Goal: Transaction & Acquisition: Purchase product/service

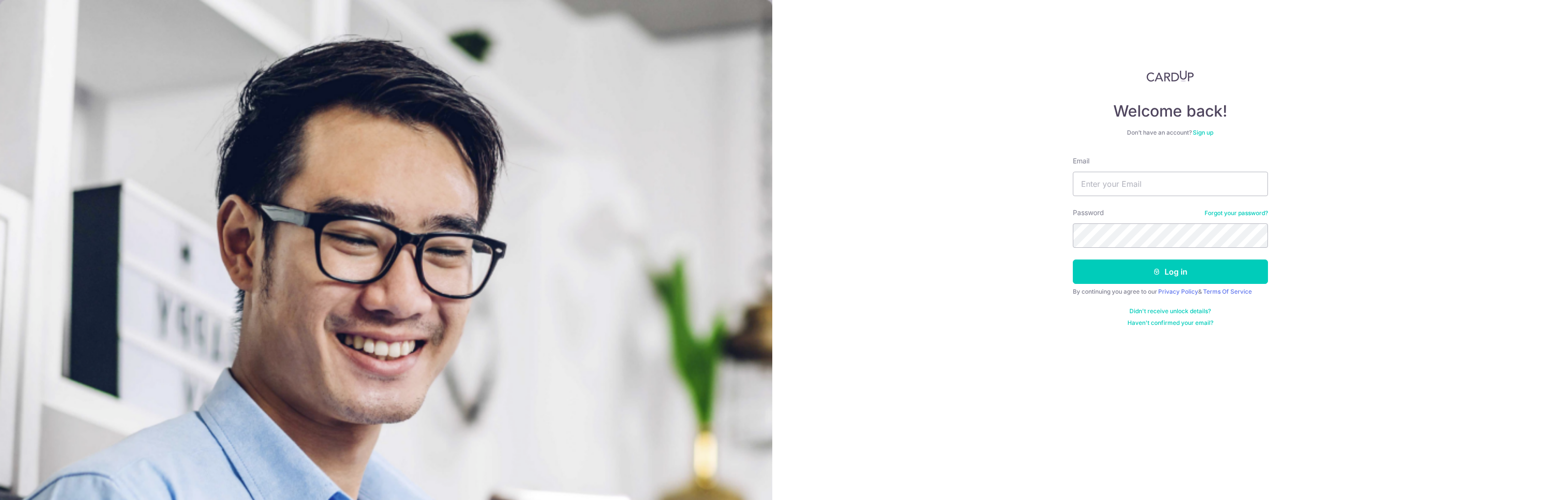
type input "g.j.small@gmail.com"
click at [1171, 275] on button "Log in" at bounding box center [1170, 271] width 195 height 24
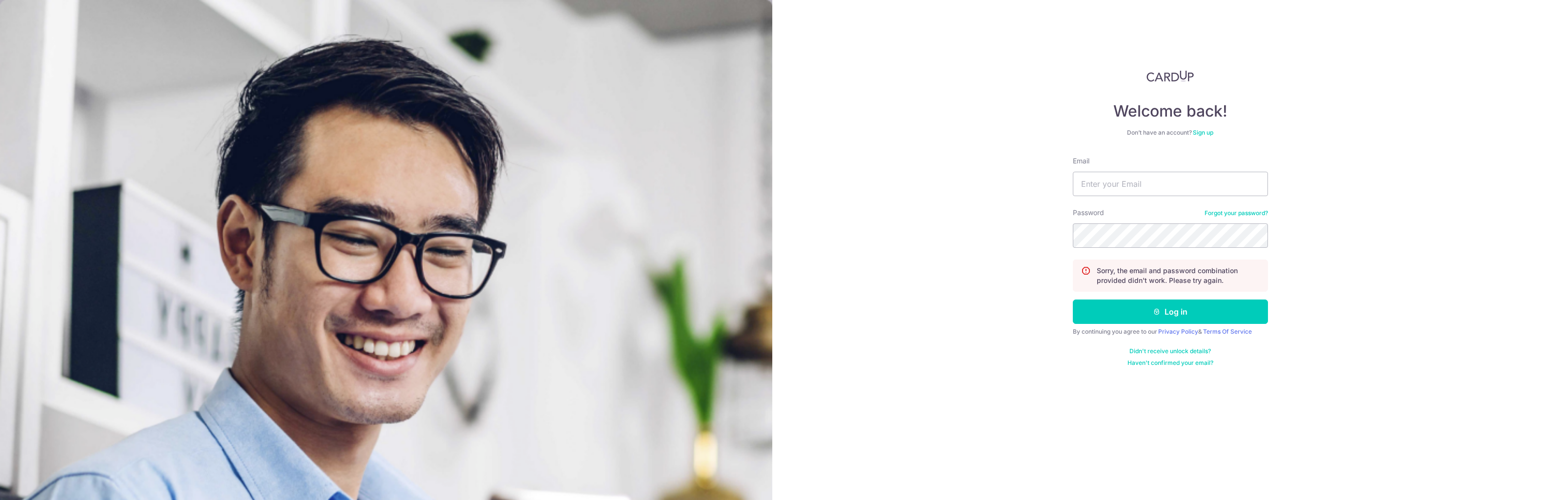
click at [1252, 212] on link "Forgot your password?" at bounding box center [1236, 213] width 63 height 8
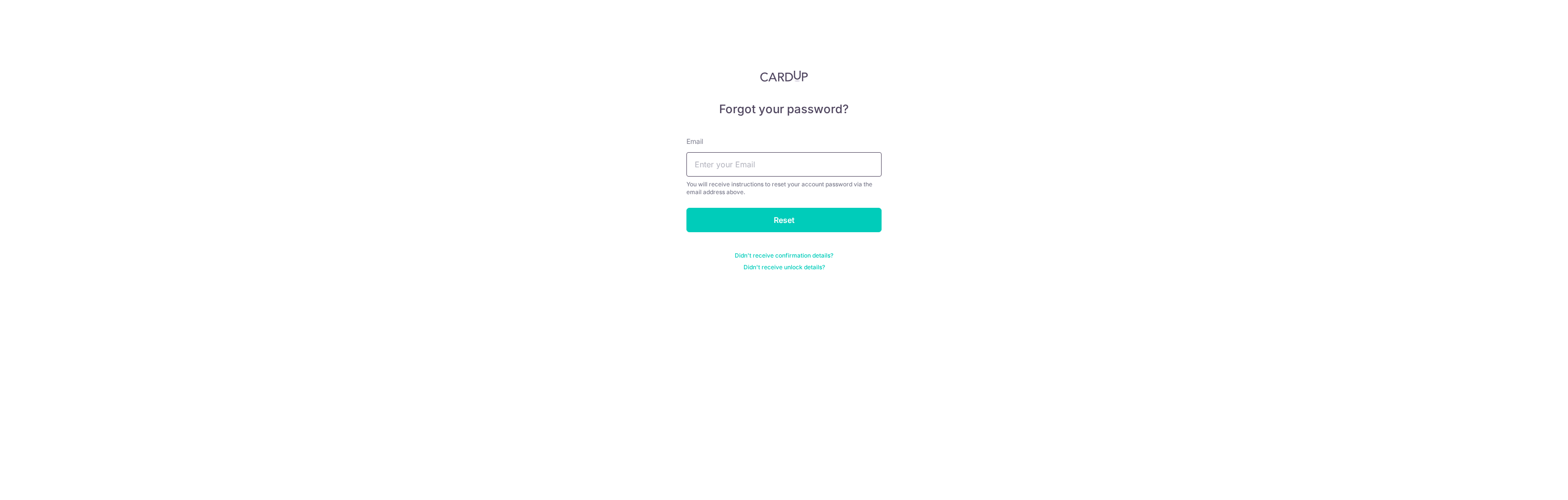
click at [784, 173] on input "text" at bounding box center [784, 164] width 195 height 24
type input "[PERSON_NAME][EMAIL_ADDRESS][DOMAIN_NAME]"
click at [793, 217] on input "Reset" at bounding box center [784, 220] width 195 height 24
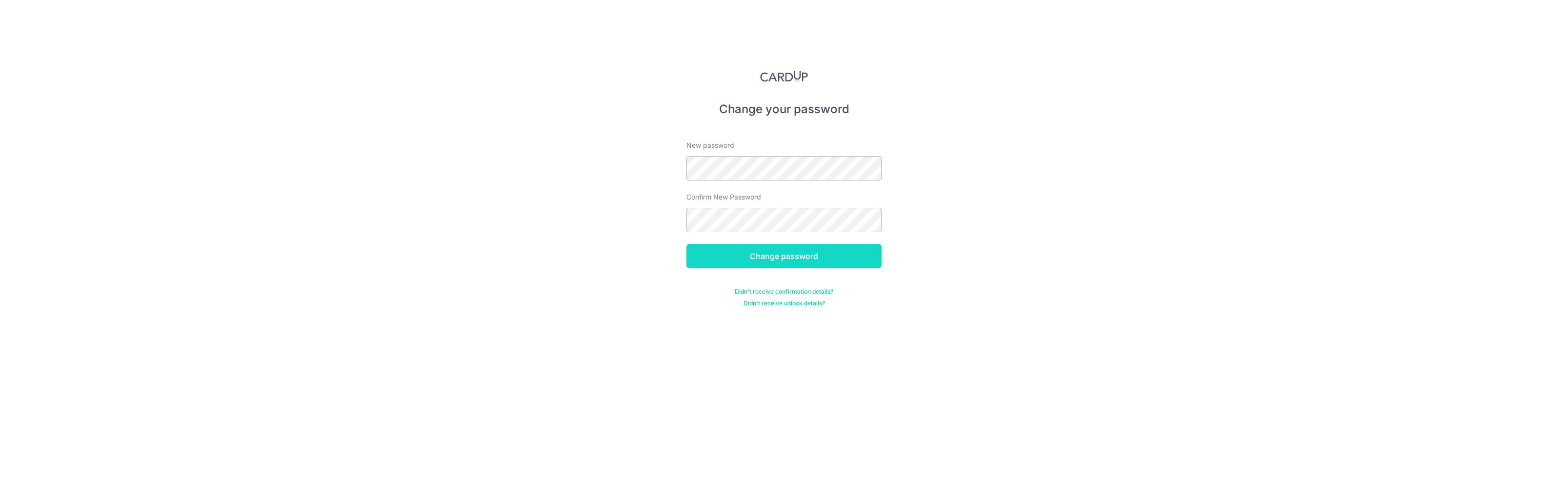
click at [833, 253] on input "Change password" at bounding box center [784, 256] width 195 height 24
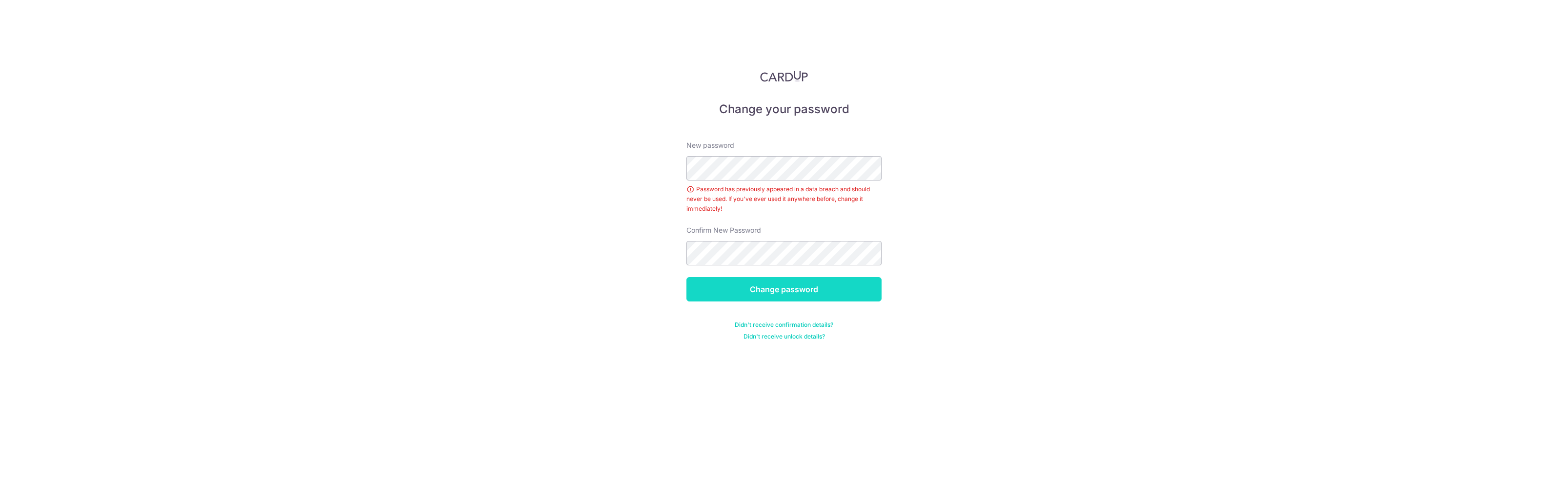
click at [797, 284] on input "Change password" at bounding box center [784, 289] width 195 height 24
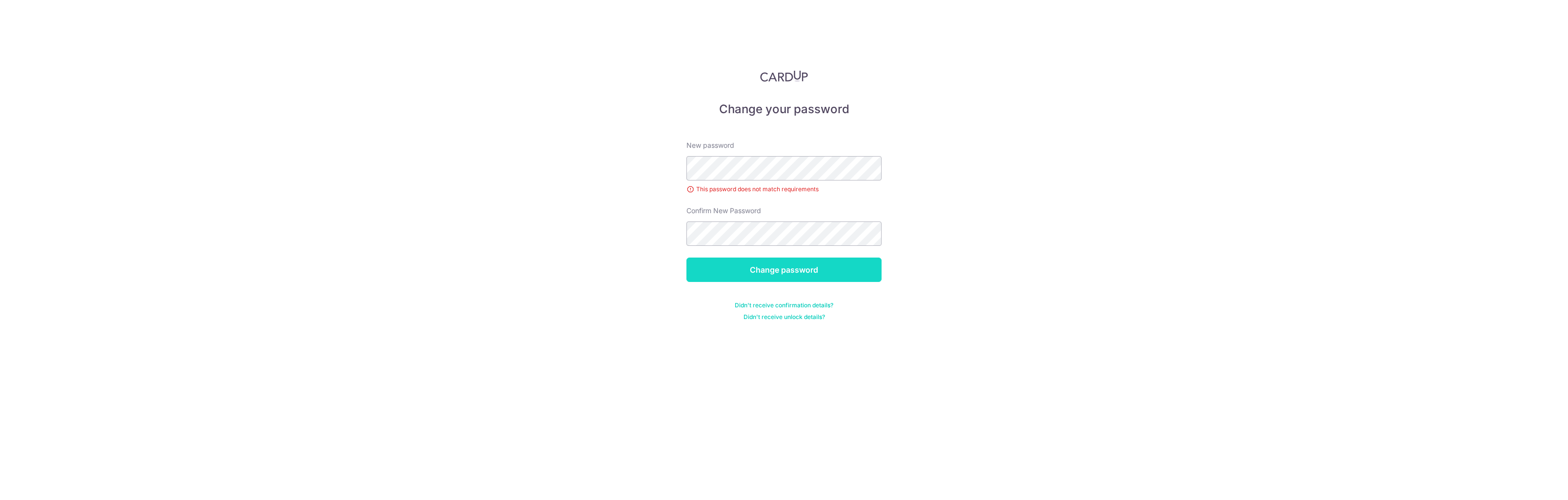
click at [790, 266] on input "Change password" at bounding box center [784, 269] width 195 height 24
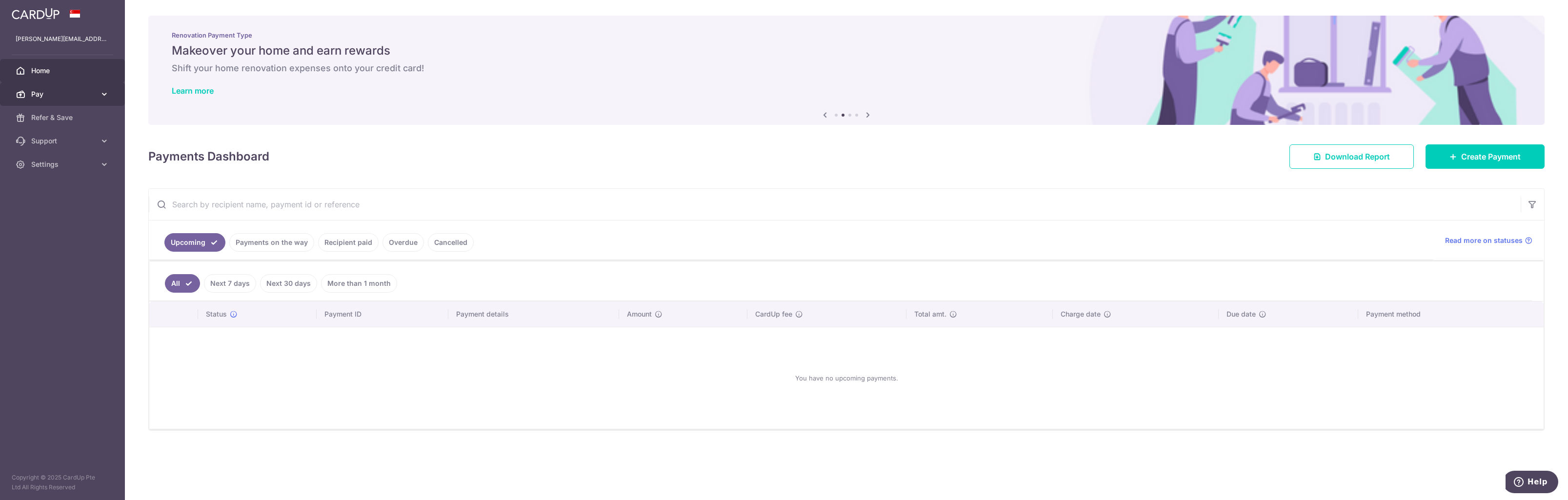
click at [101, 95] on icon at bounding box center [105, 94] width 10 height 10
click at [57, 114] on span "Payments" at bounding box center [63, 117] width 65 height 10
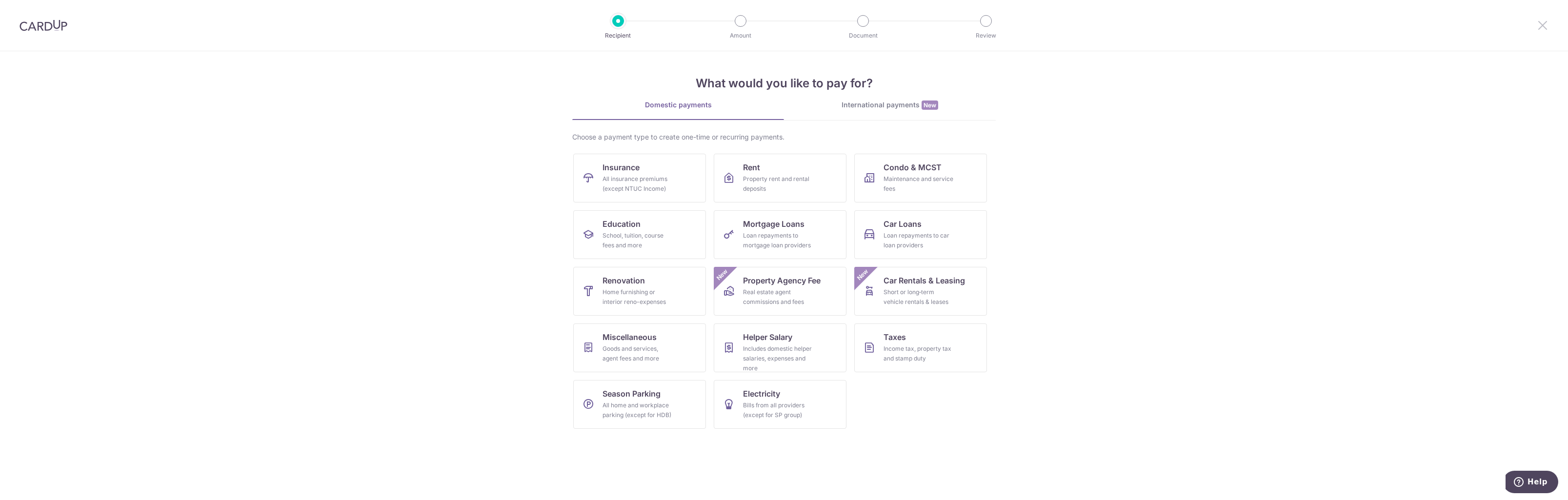
click at [1547, 26] on icon at bounding box center [1542, 25] width 12 height 12
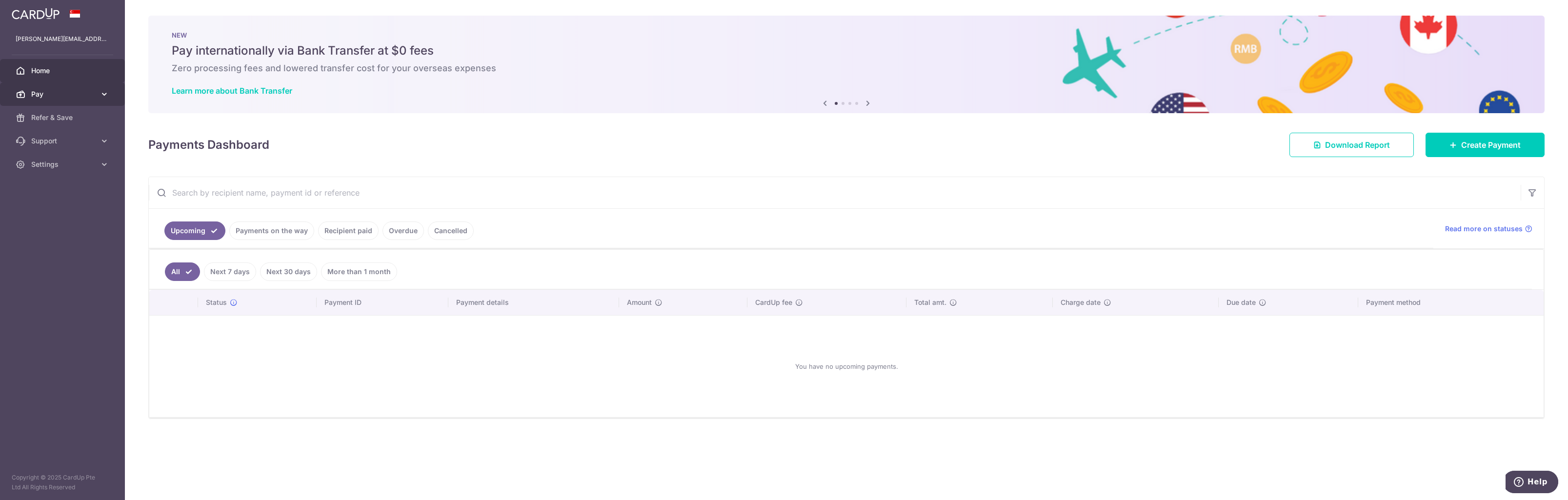
click at [105, 89] on icon at bounding box center [105, 94] width 10 height 10
click at [43, 139] on span "Recipients" at bounding box center [63, 141] width 65 height 10
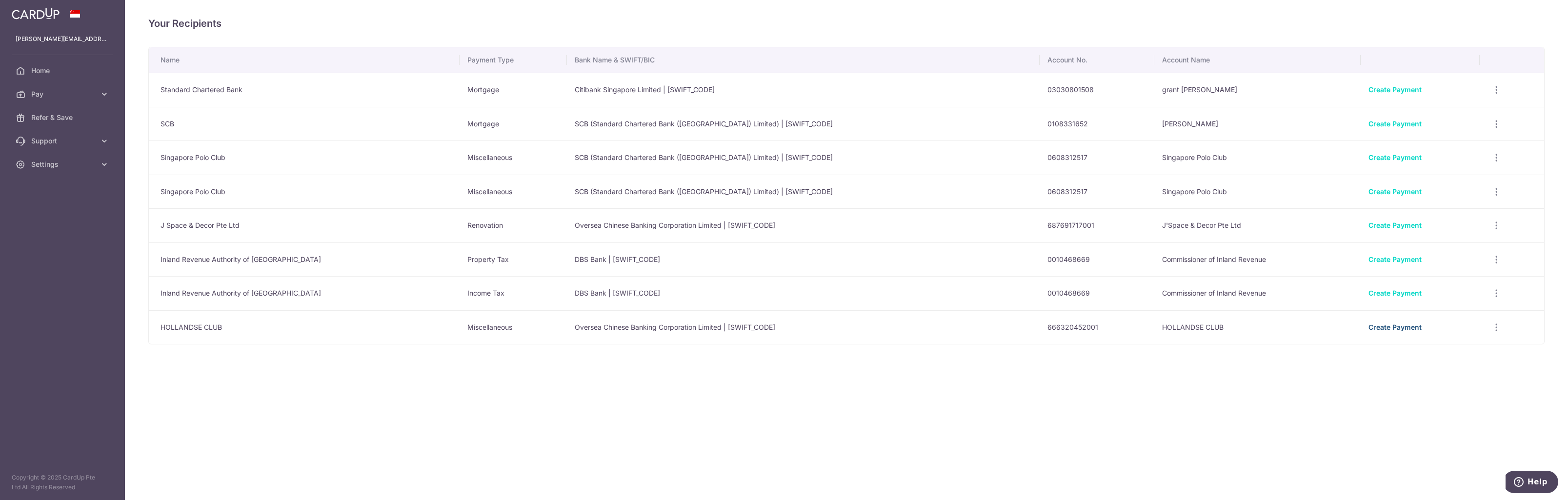
click at [1387, 326] on link "Create Payment" at bounding box center [1395, 327] width 53 height 9
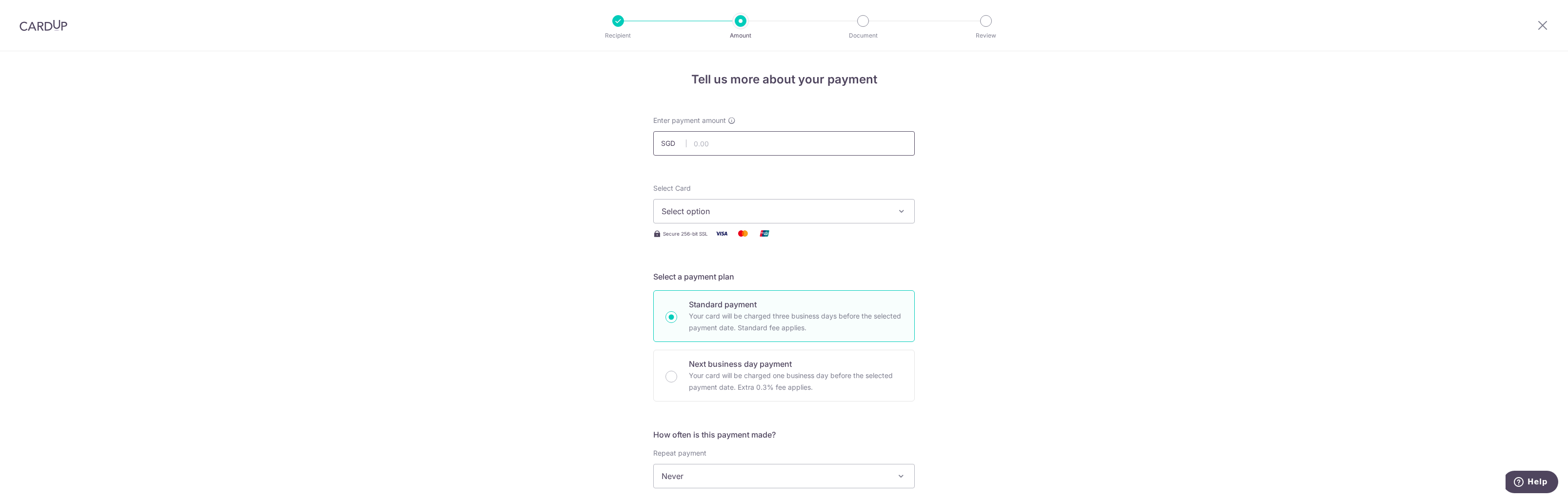
click at [718, 144] on input "text" at bounding box center [784, 144] width 262 height 24
type input "2,047.68"
click at [1058, 216] on div "Tell us more about your payment Enter payment amount SGD 2,047.68 2047.68 Selec…" at bounding box center [784, 492] width 1568 height 882
click at [804, 216] on span "Select option" at bounding box center [775, 210] width 227 height 12
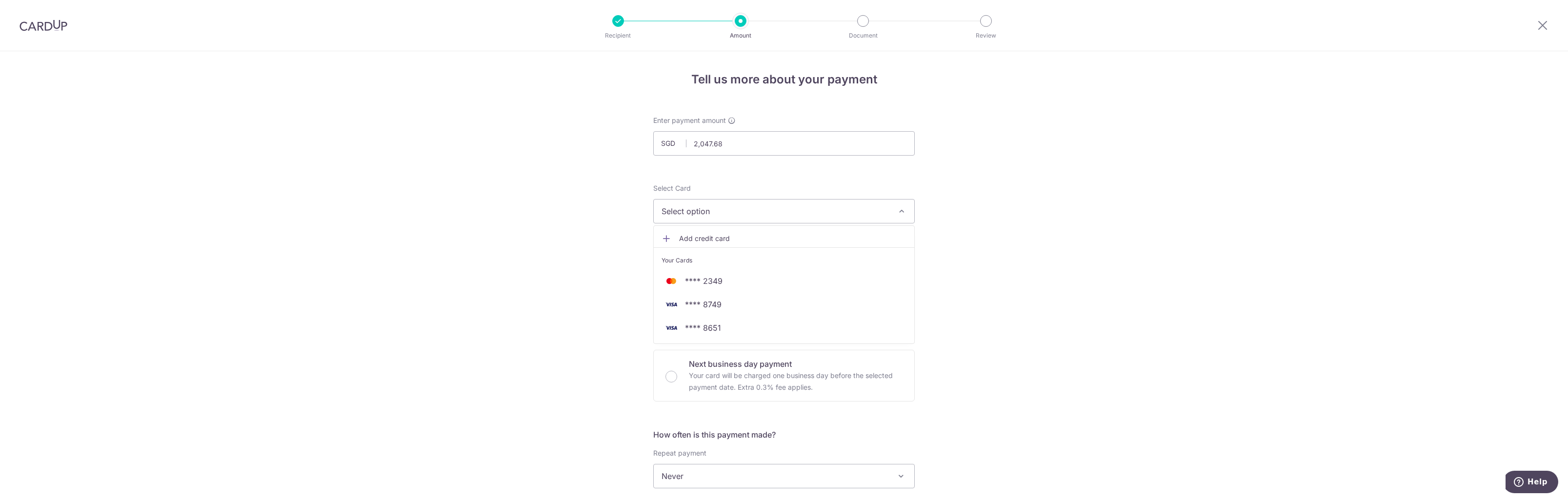
click at [685, 234] on span "Add credit card" at bounding box center [793, 238] width 227 height 10
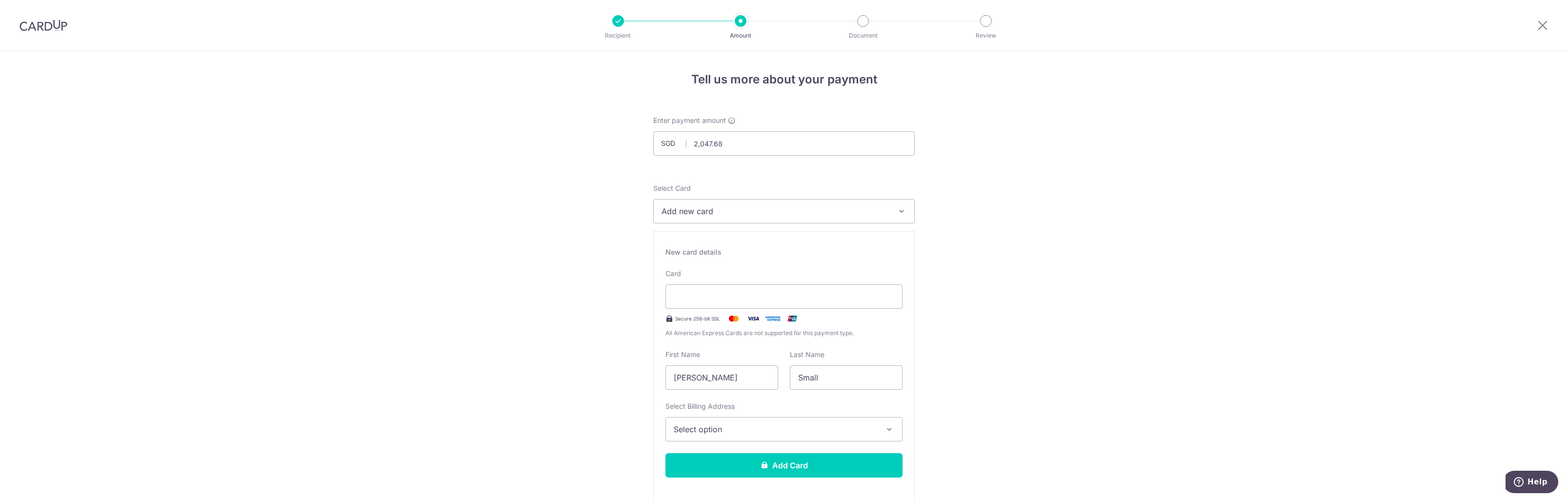
type input "09 / 2029"
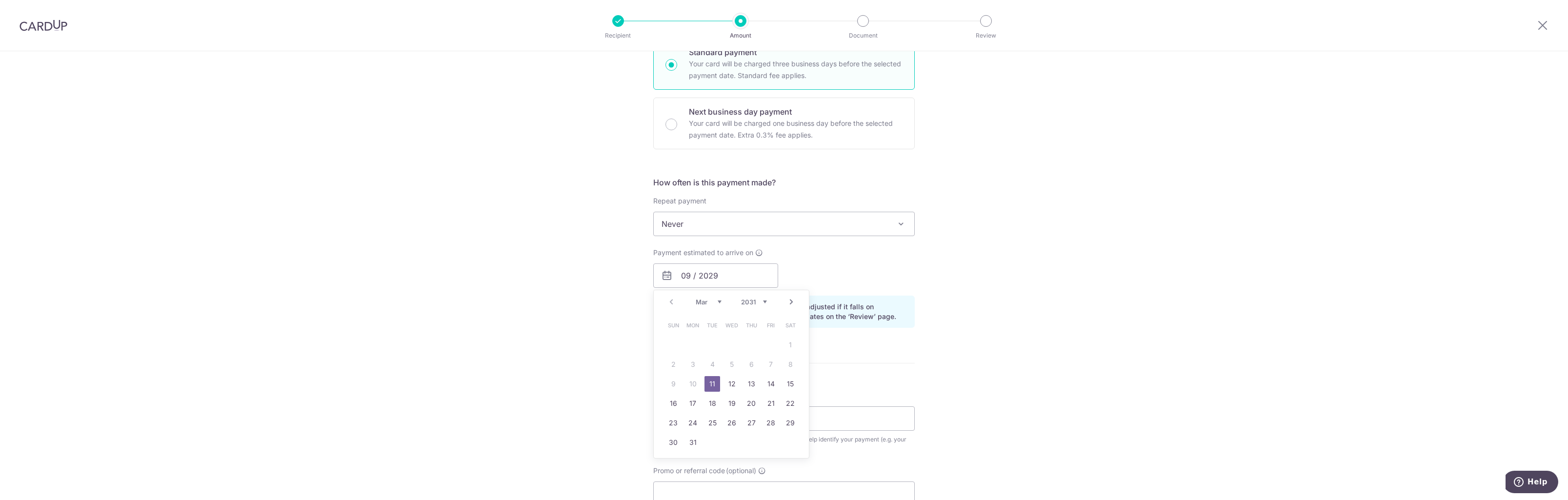
click at [707, 387] on link "11" at bounding box center [712, 384] width 16 height 16
click at [758, 422] on input "Payment reference" at bounding box center [784, 418] width 262 height 24
type input "sm2583"
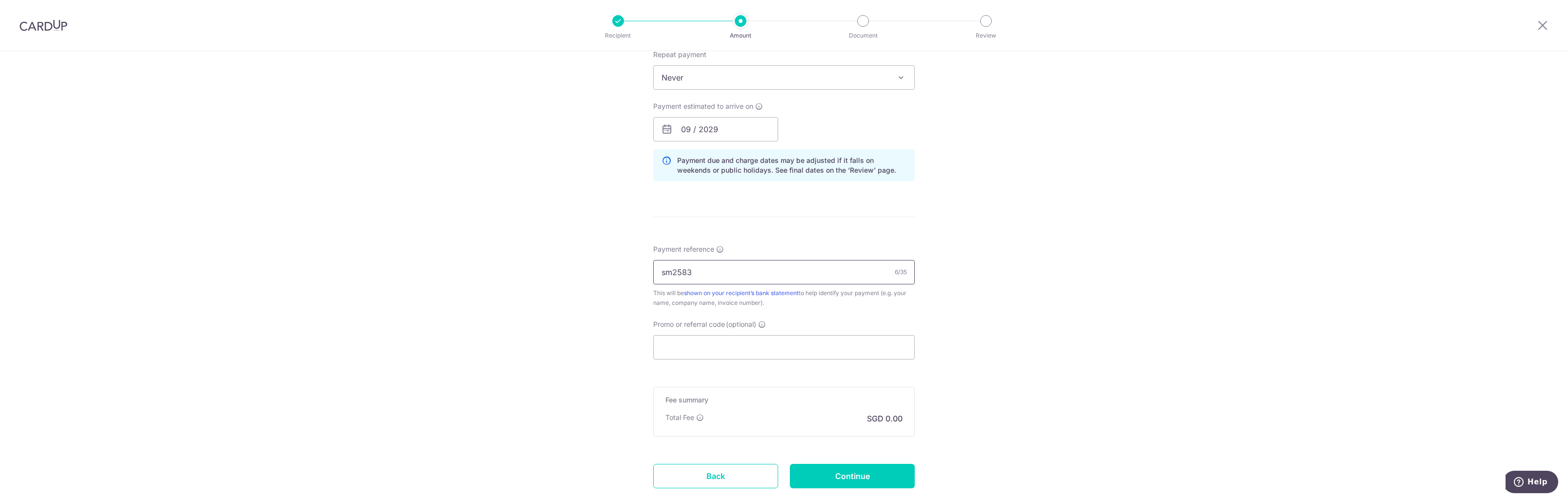
scroll to position [705, 0]
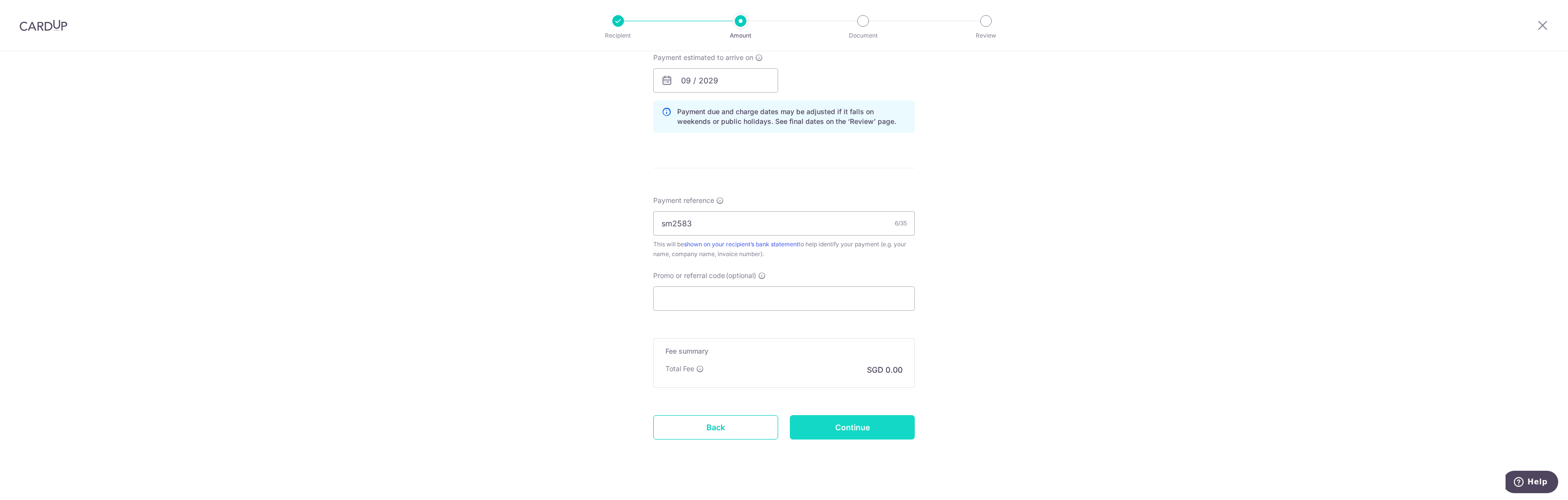
click at [865, 429] on input "Continue" at bounding box center [852, 427] width 125 height 24
type input "Create Schedule"
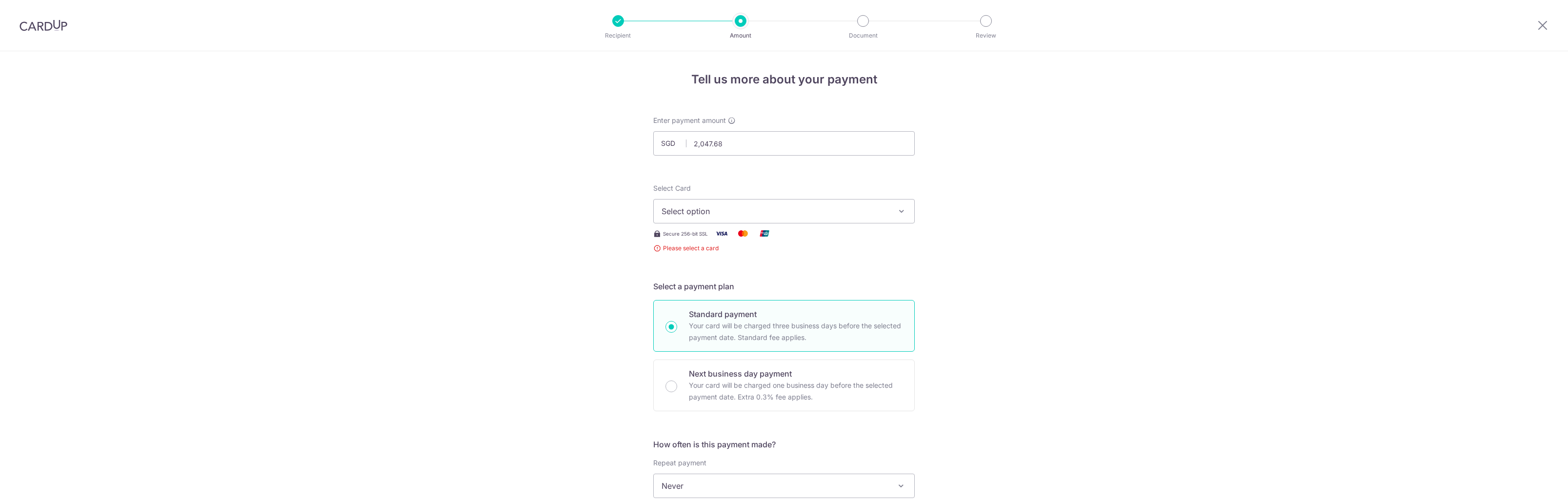
scroll to position [192, 0]
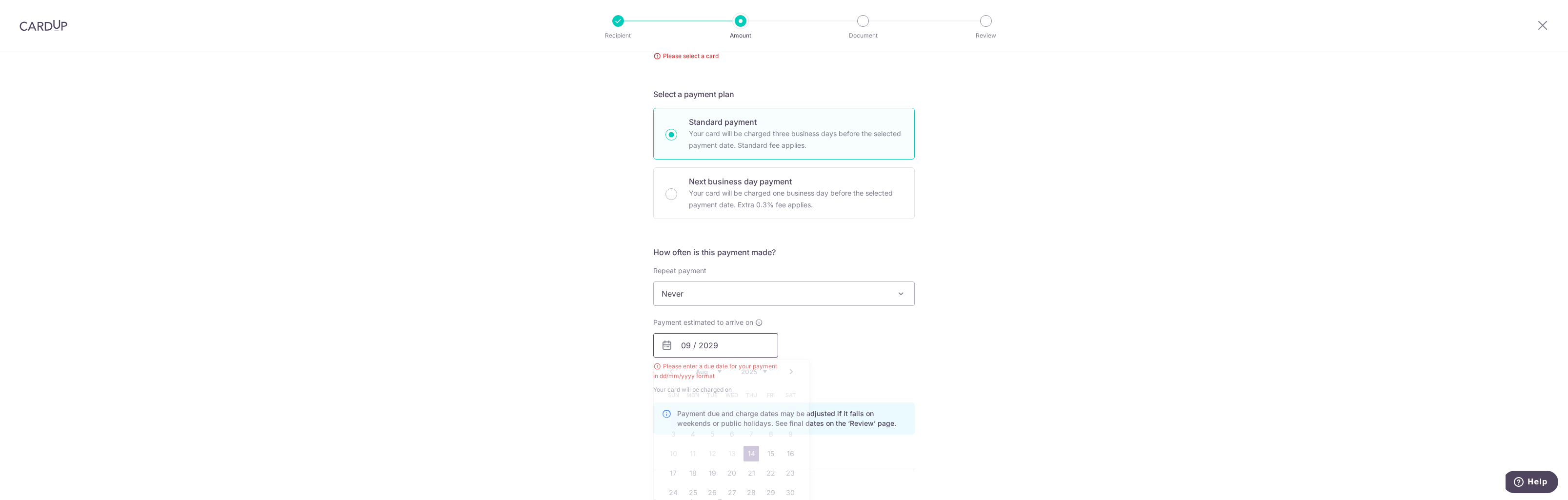
click at [711, 348] on input "09 / 2029" at bounding box center [715, 345] width 125 height 24
click at [752, 450] on link "14" at bounding box center [751, 454] width 16 height 16
type input "[DATE]"
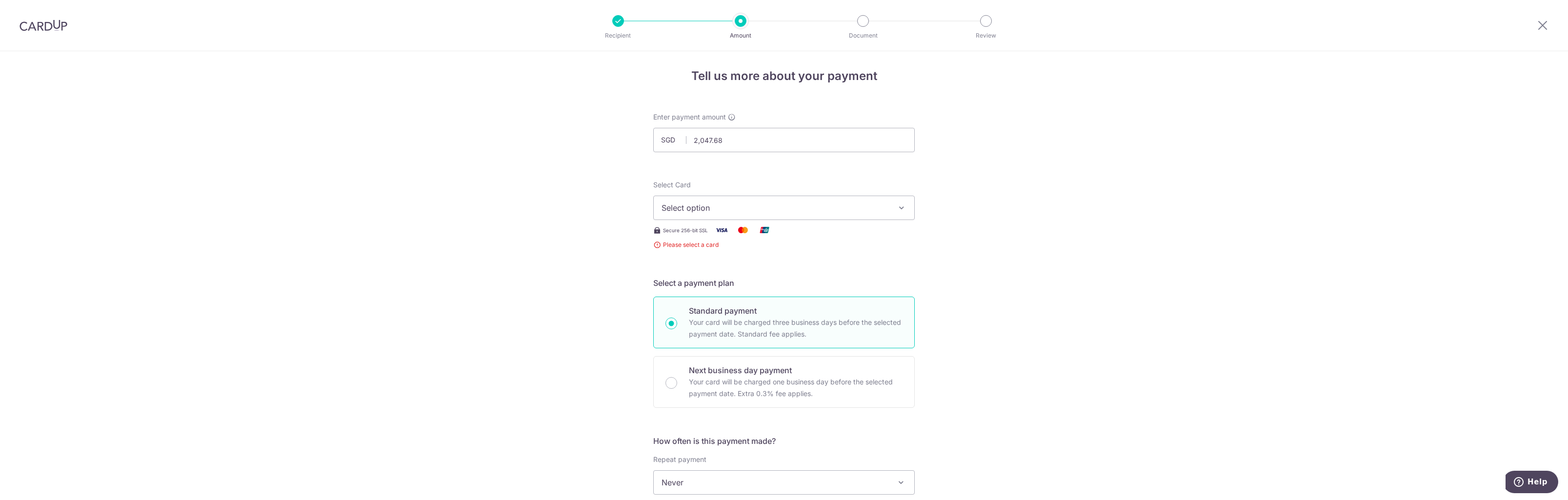
scroll to position [0, 0]
click at [792, 206] on span "Select option" at bounding box center [775, 210] width 227 height 12
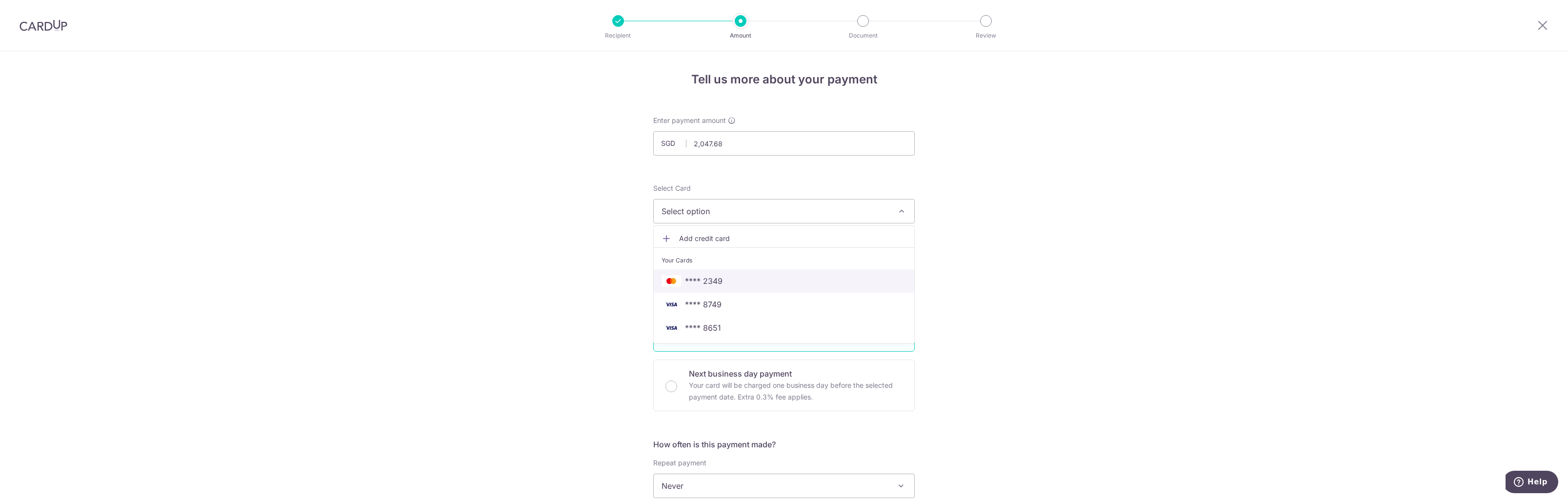
scroll to position [49, 0]
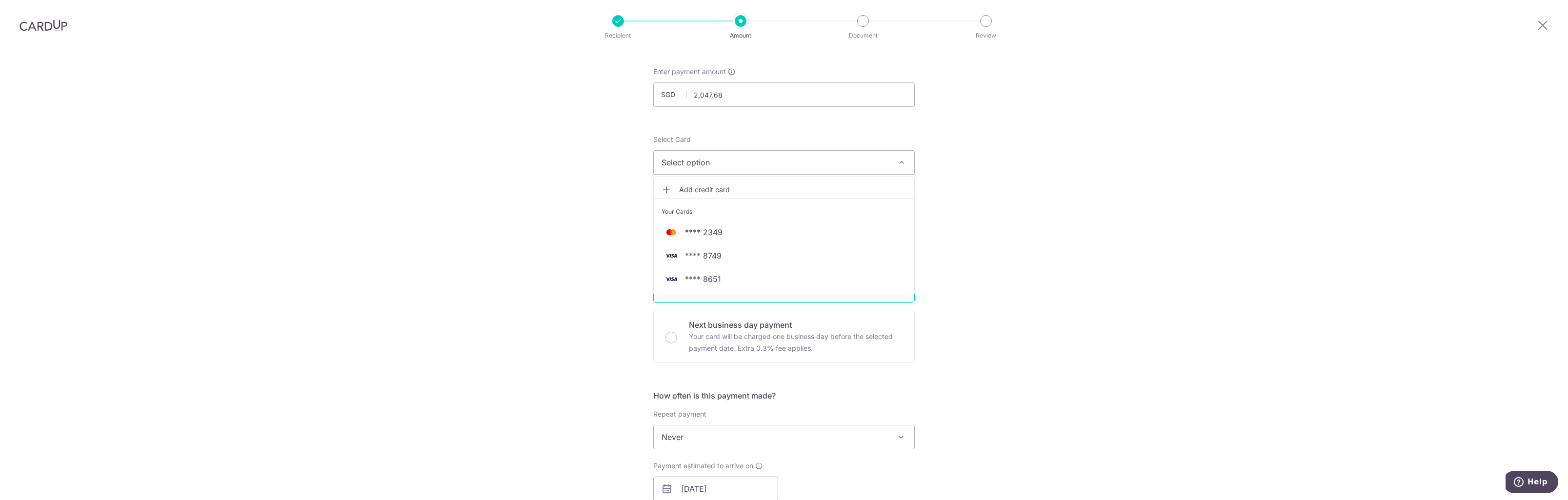
click at [704, 157] on span "Select option" at bounding box center [775, 162] width 227 height 12
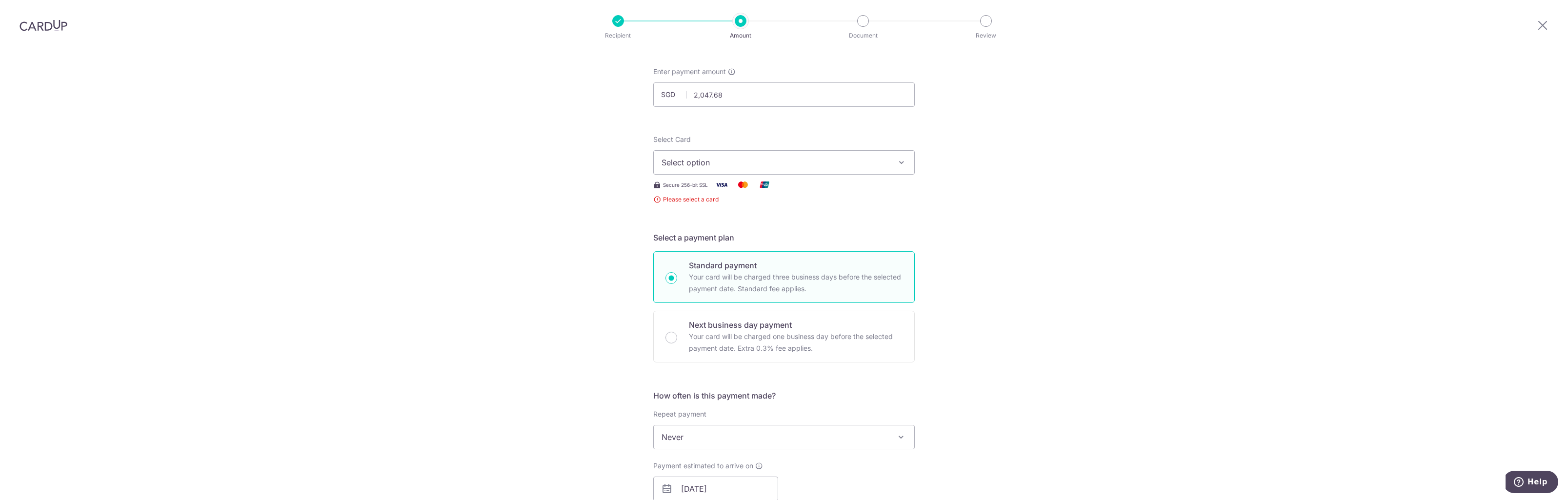
click at [704, 157] on span "Select option" at bounding box center [775, 162] width 227 height 12
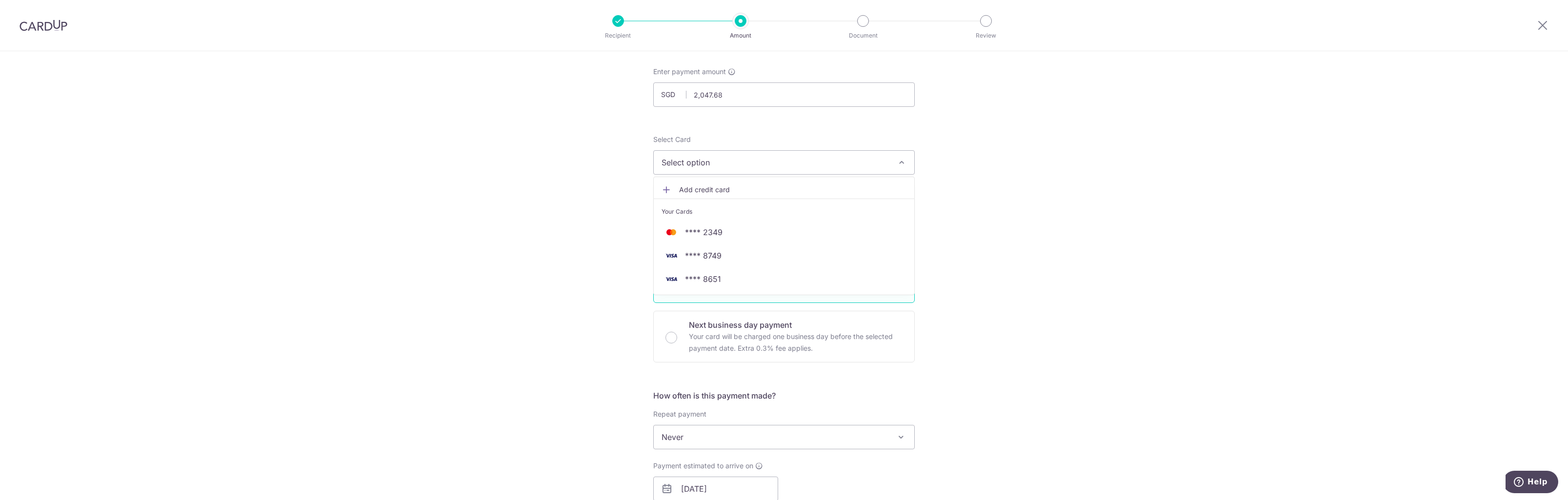
click at [679, 212] on span "Your Cards" at bounding box center [677, 212] width 30 height 10
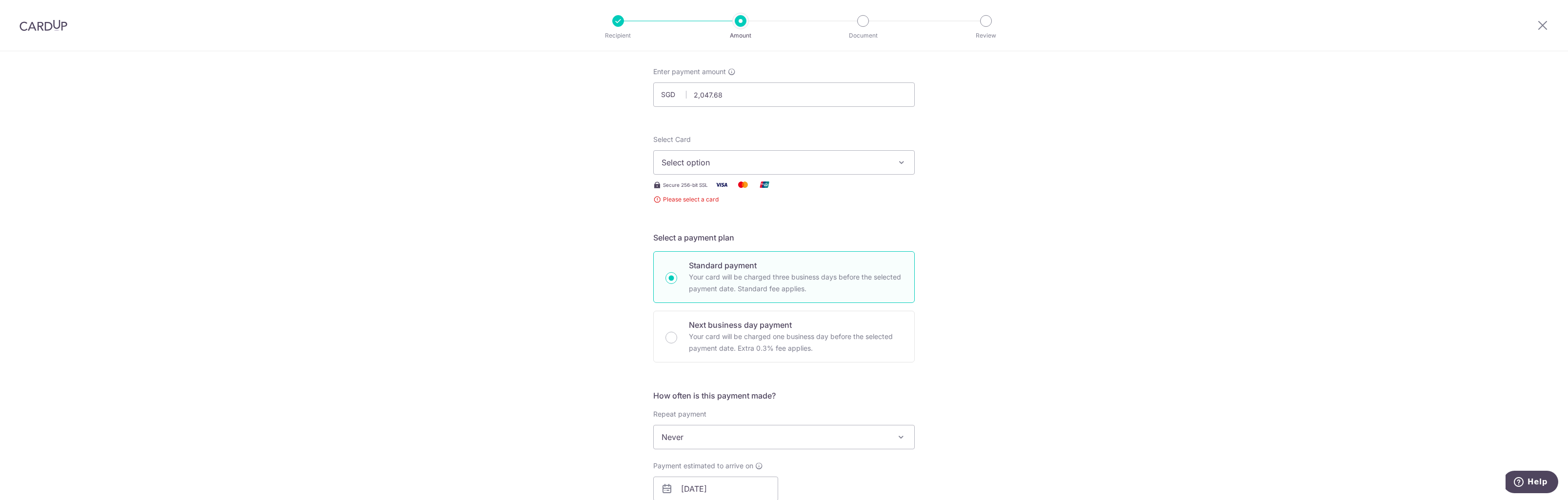
click at [696, 167] on span "Select option" at bounding box center [775, 162] width 227 height 12
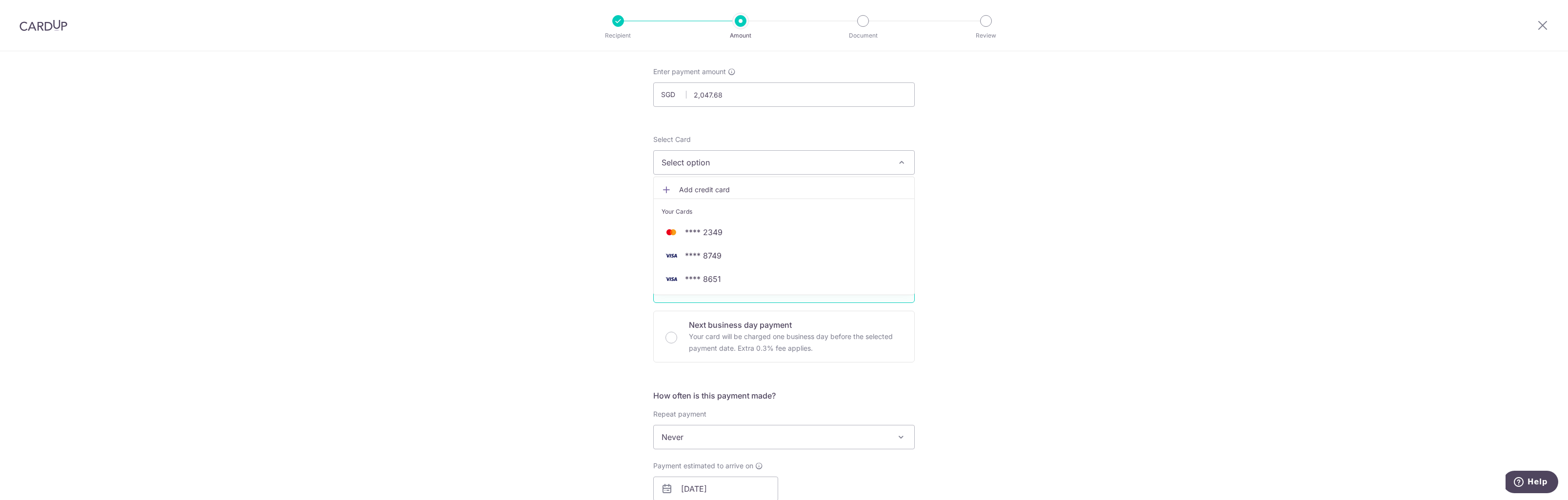
click at [692, 188] on span "Add credit card" at bounding box center [793, 190] width 227 height 10
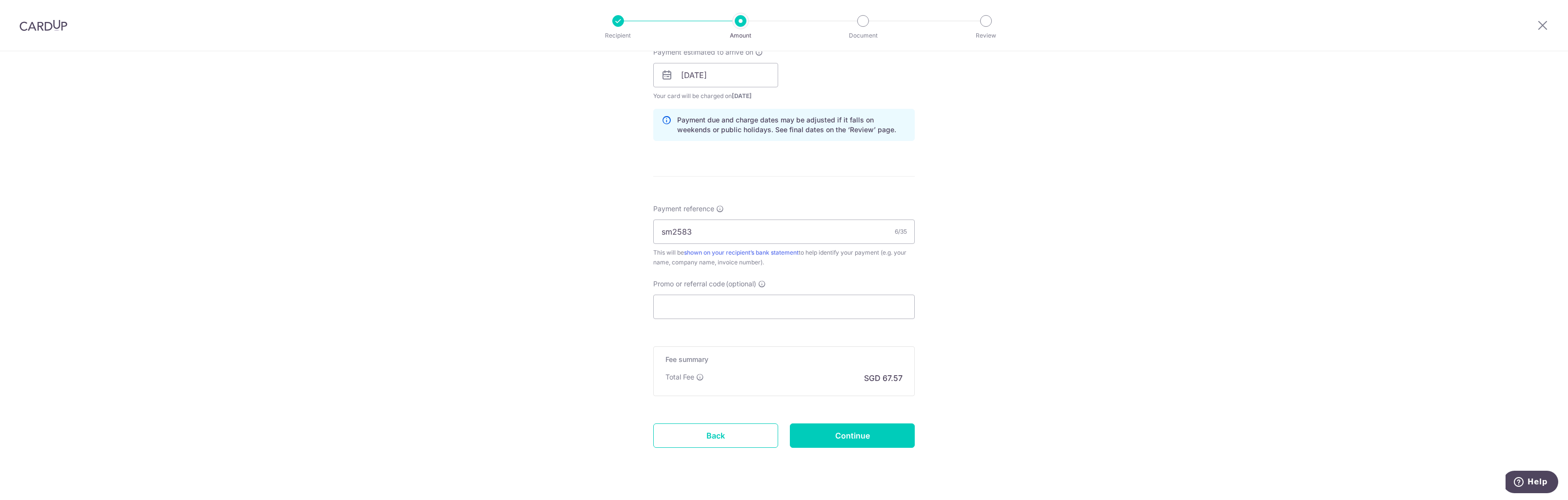
scroll to position [731, 0]
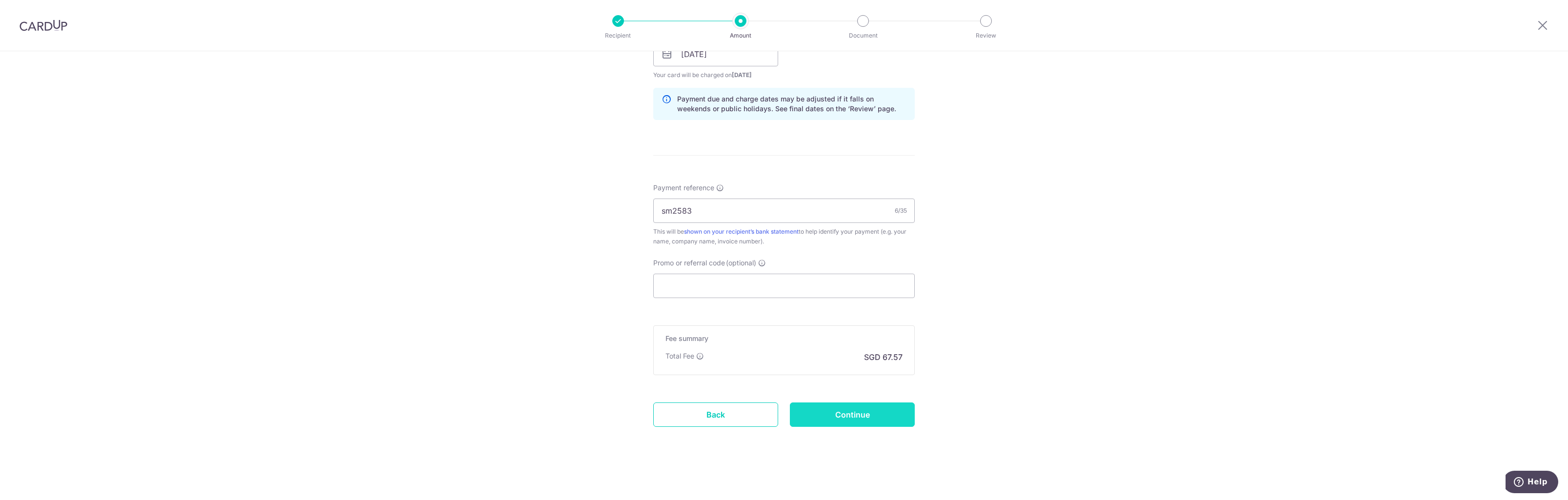
click at [858, 418] on input "Continue" at bounding box center [852, 414] width 125 height 24
type input "Create Schedule"
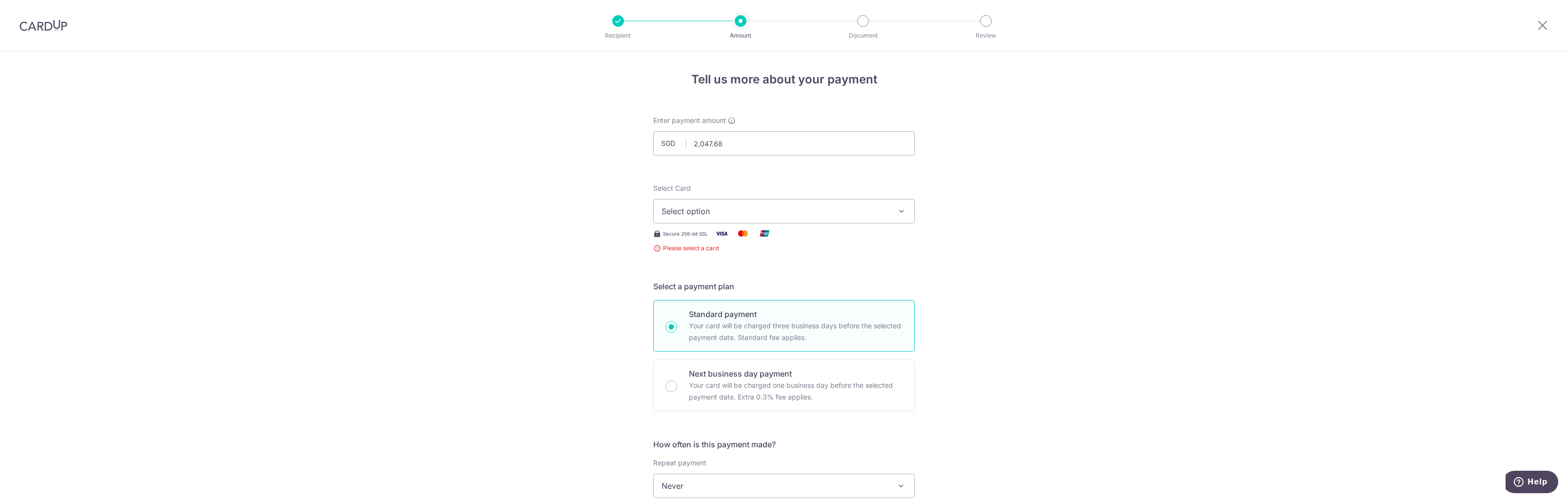
click at [771, 214] on span "Select option" at bounding box center [775, 210] width 227 height 12
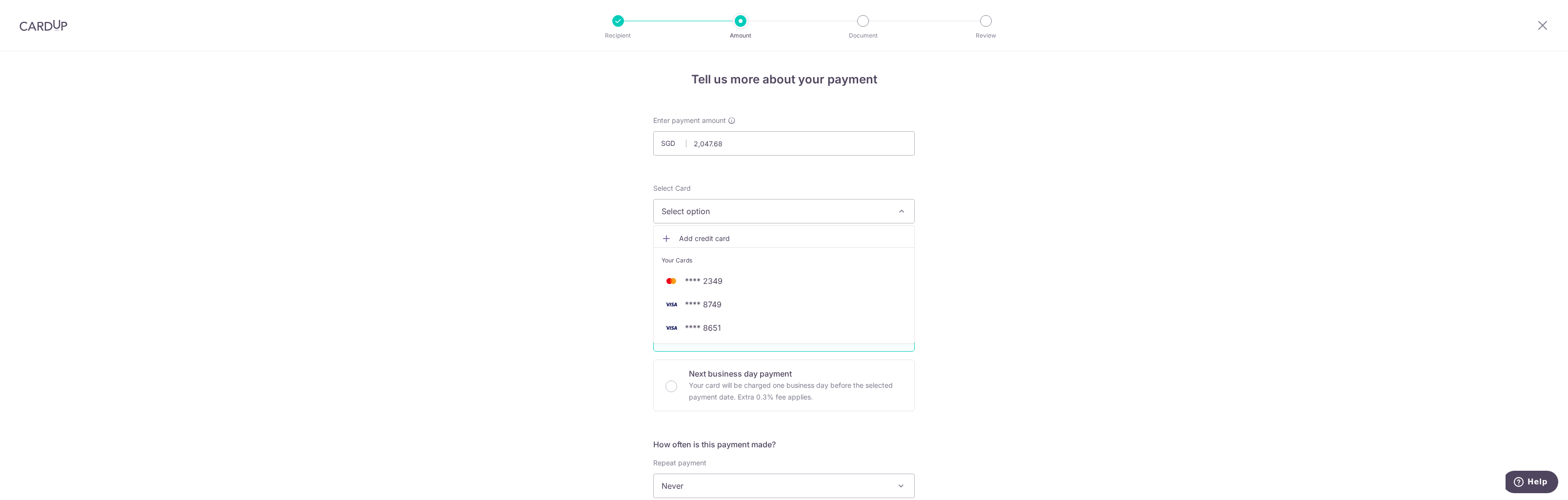
click at [721, 238] on span "Add credit card" at bounding box center [793, 238] width 227 height 10
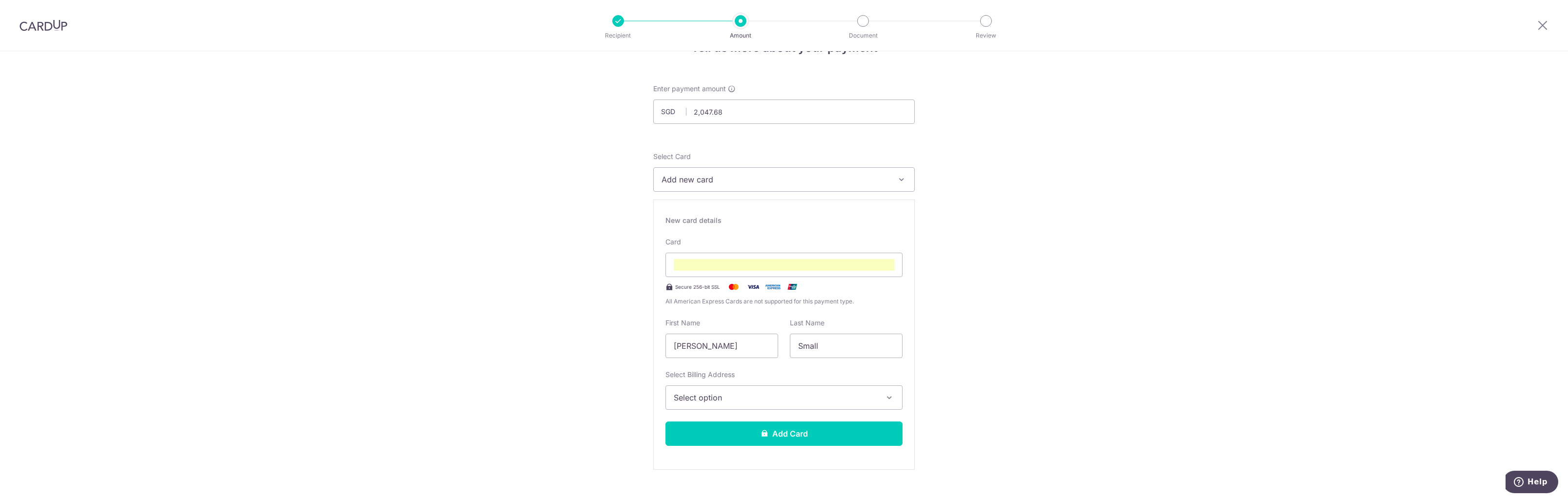
scroll to position [49, 0]
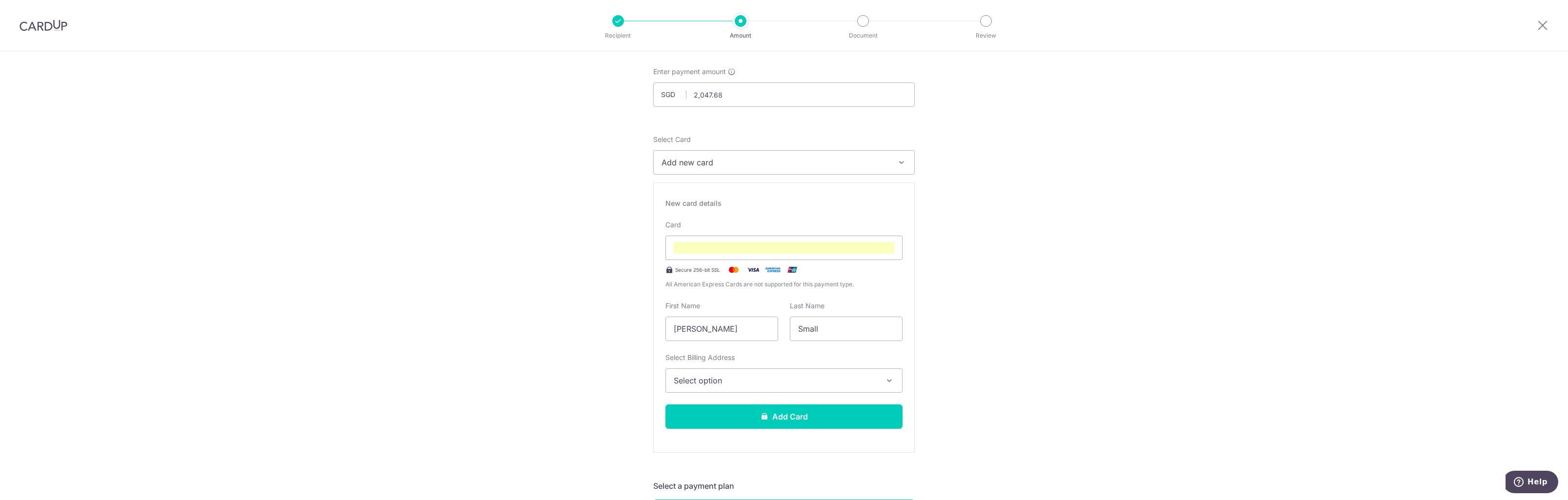
click at [847, 384] on span "Select option" at bounding box center [775, 380] width 203 height 12
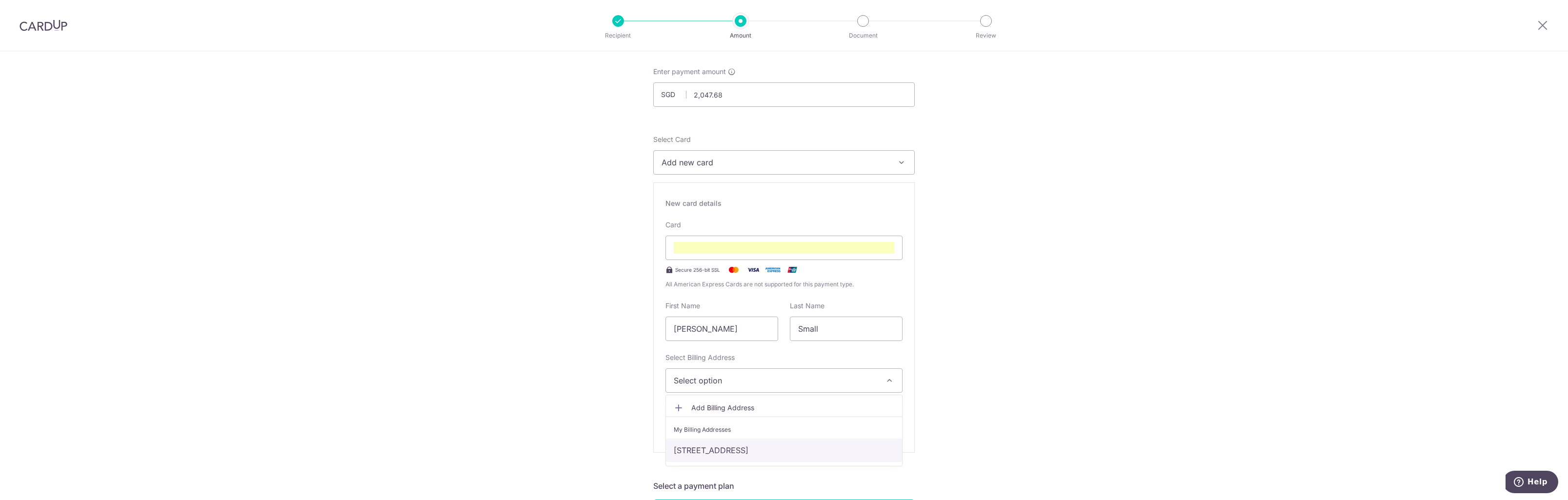
click at [766, 446] on link "[STREET_ADDRESS]" at bounding box center [784, 450] width 236 height 23
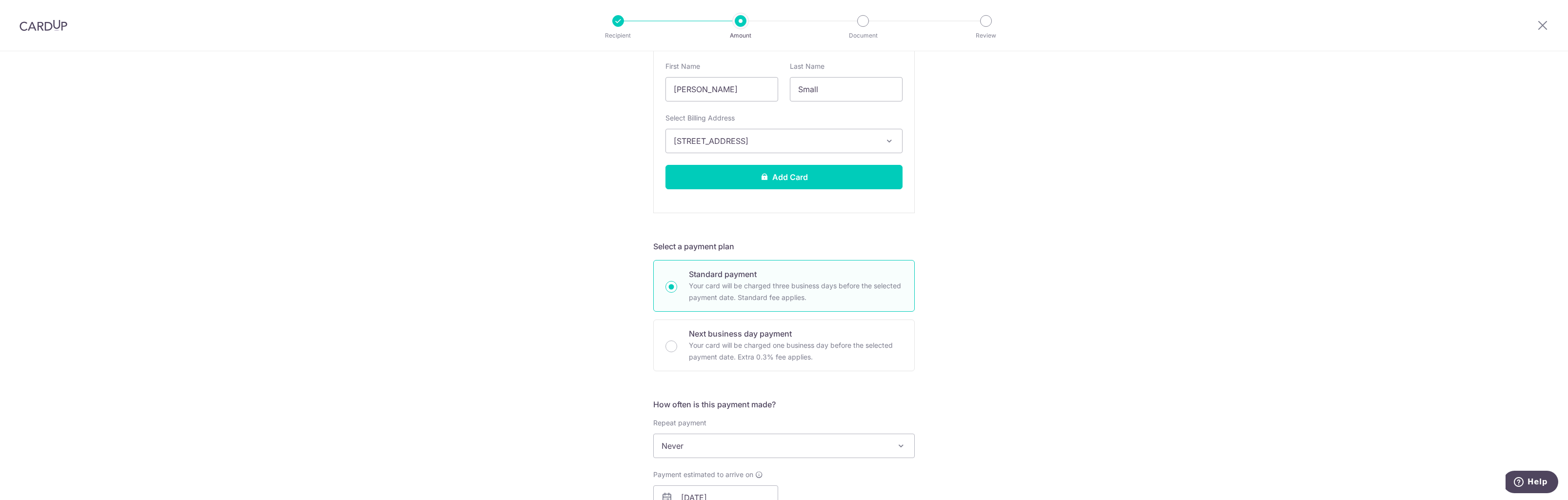
scroll to position [293, 0]
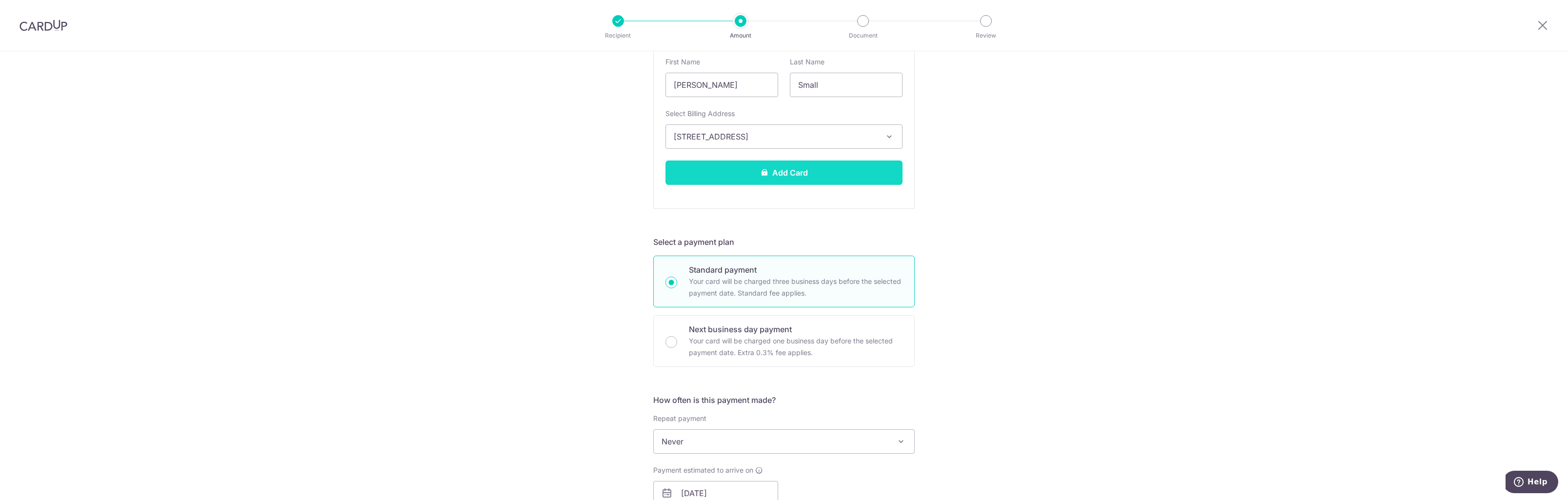
click at [809, 181] on button "Add Card" at bounding box center [784, 173] width 237 height 24
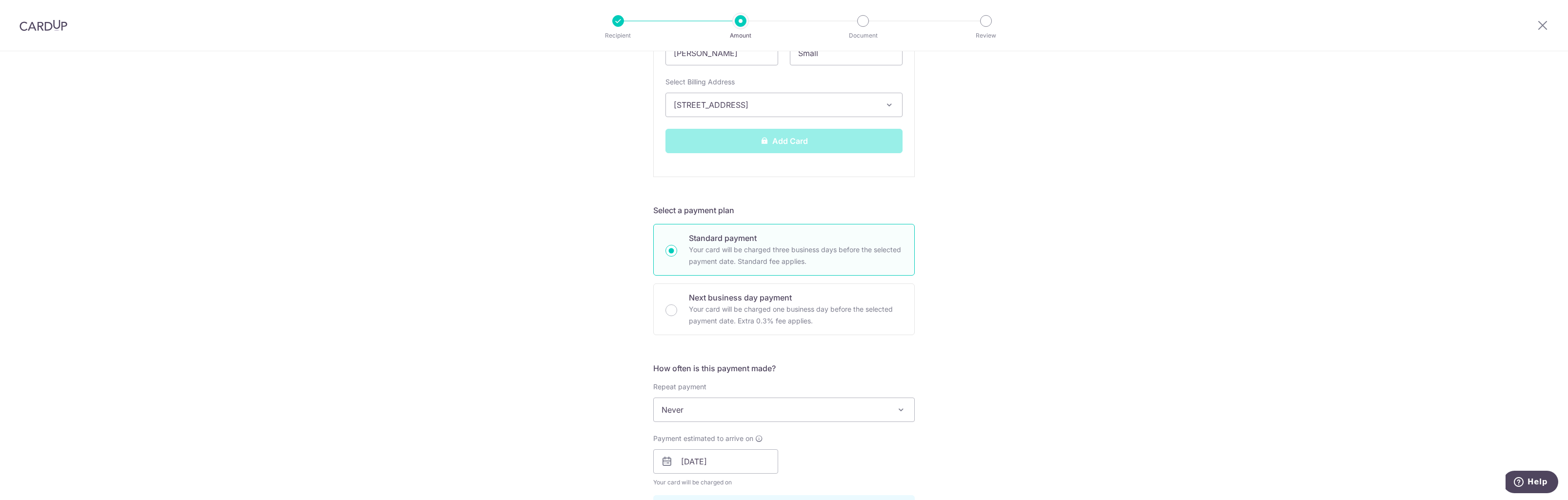
scroll to position [341, 0]
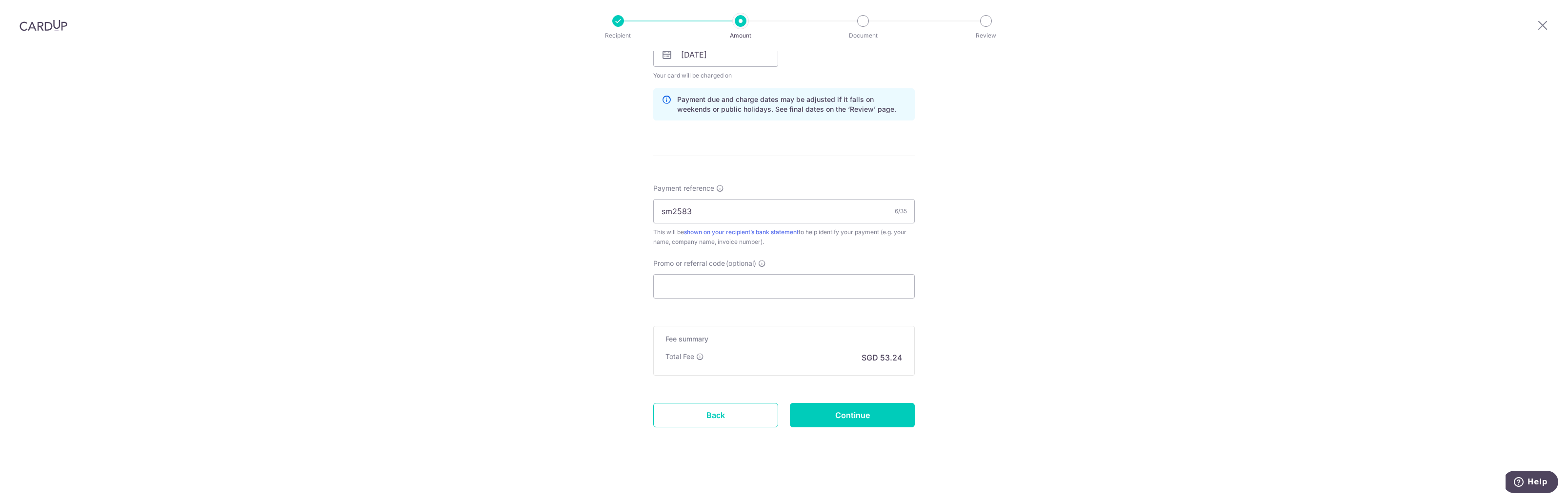
scroll to position [473, 0]
click at [860, 409] on input "Continue" at bounding box center [852, 414] width 125 height 24
type input "Create Schedule"
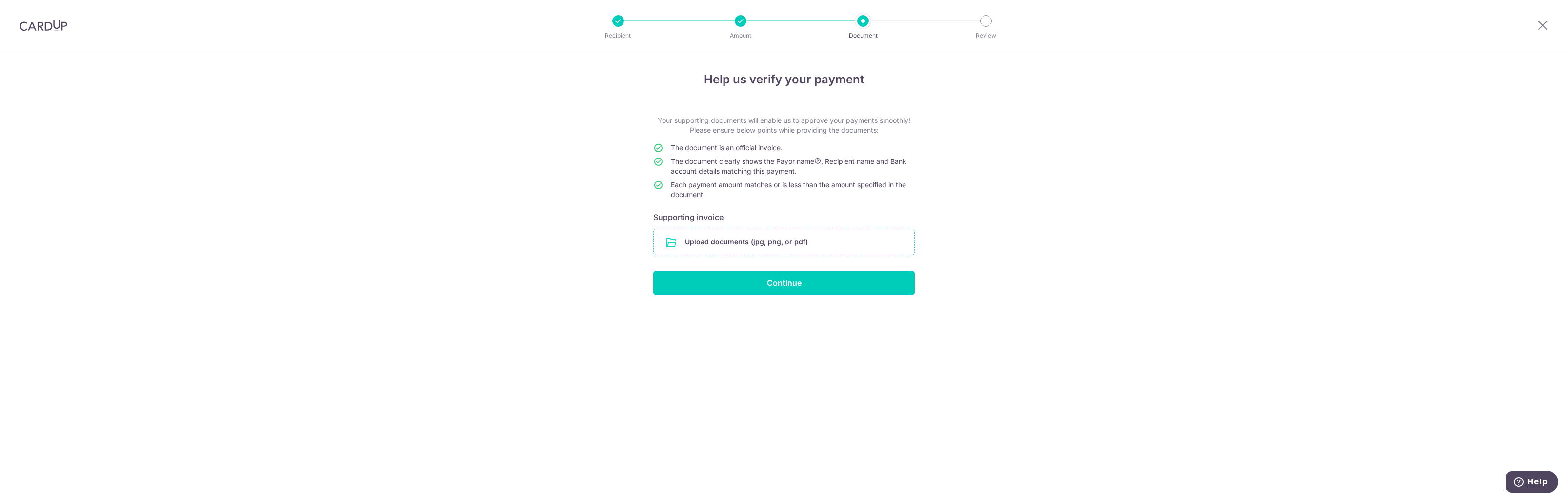
click at [766, 245] on input "file" at bounding box center [784, 242] width 261 height 26
click at [758, 242] on input "file" at bounding box center [784, 242] width 261 height 26
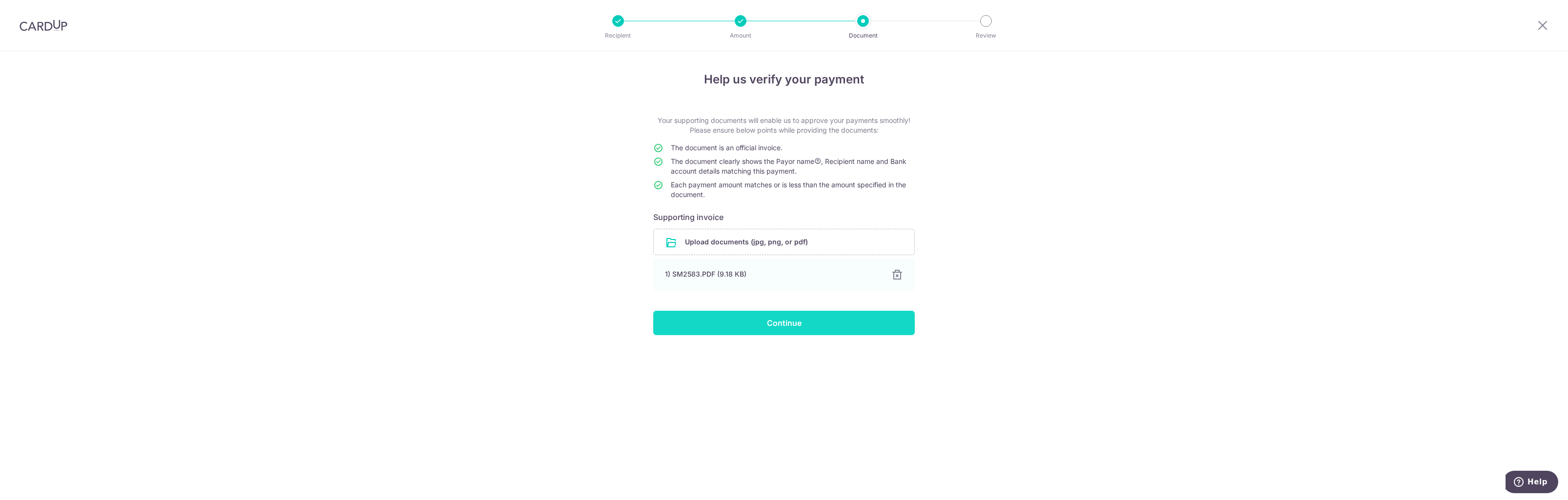
click at [793, 325] on input "Continue" at bounding box center [784, 323] width 262 height 24
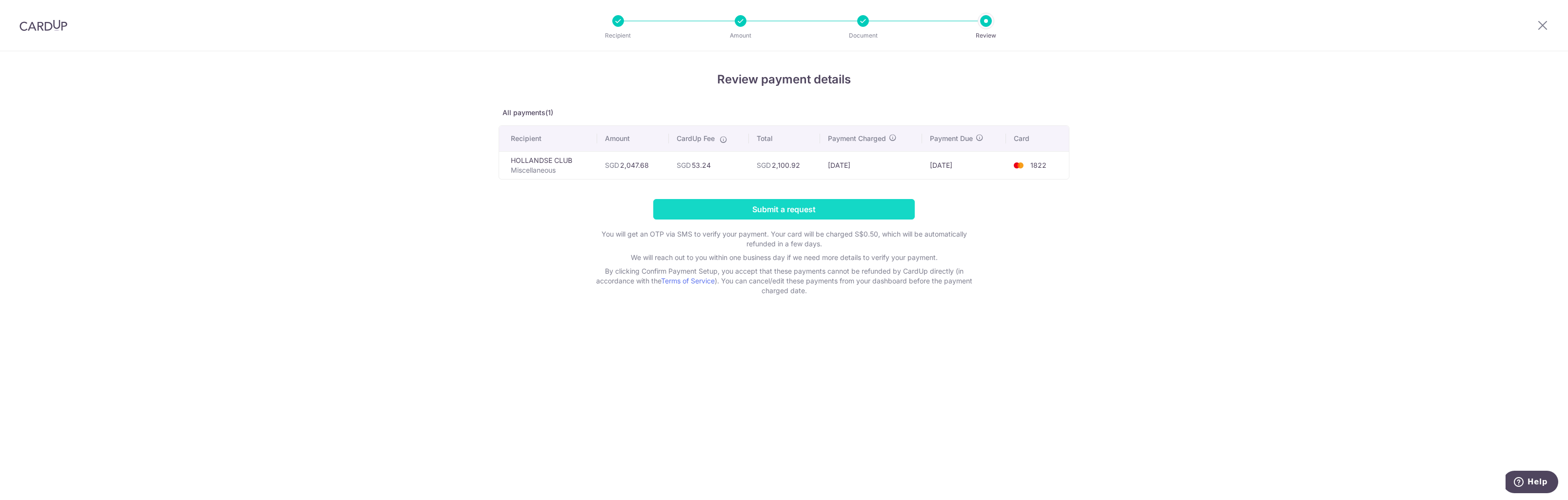
click at [822, 206] on input "Submit a request" at bounding box center [784, 209] width 262 height 21
